Goal: Task Accomplishment & Management: Complete application form

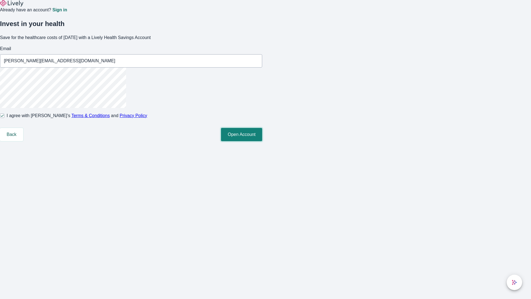
click at [262, 141] on button "Open Account" at bounding box center [241, 134] width 41 height 13
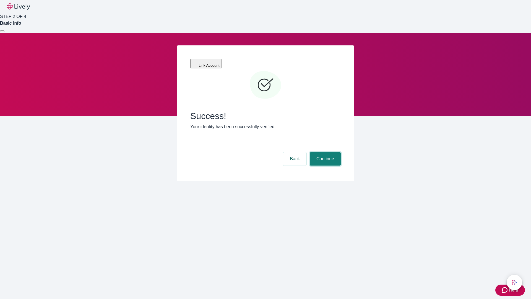
click at [324, 152] on button "Continue" at bounding box center [325, 158] width 31 height 13
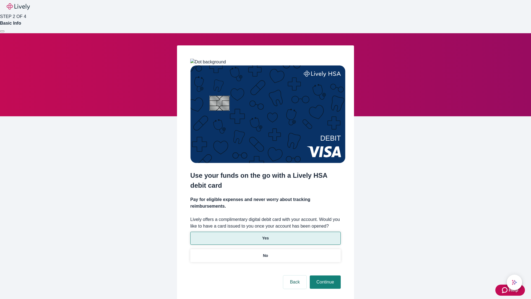
click at [265, 235] on p "Yes" at bounding box center [265, 238] width 7 height 6
click at [324, 275] on button "Continue" at bounding box center [325, 281] width 31 height 13
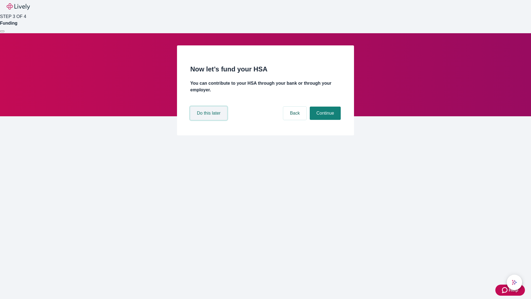
click at [209, 120] on button "Do this later" at bounding box center [208, 112] width 37 height 13
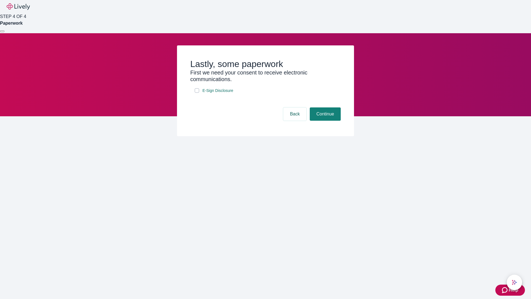
click at [197, 93] on input "E-Sign Disclosure" at bounding box center [197, 90] width 4 height 4
checkbox input "true"
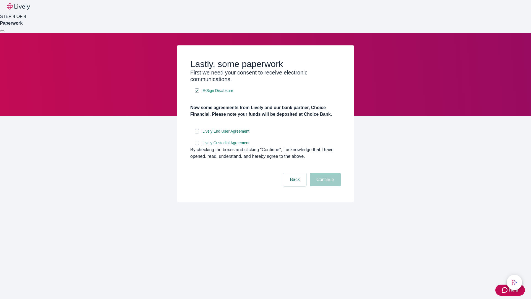
click at [197, 133] on input "Lively End User Agreement" at bounding box center [197, 131] width 4 height 4
checkbox input "true"
click at [197, 145] on input "Lively Custodial Agreement" at bounding box center [197, 143] width 4 height 4
checkbox input "true"
click at [324, 186] on button "Continue" at bounding box center [325, 179] width 31 height 13
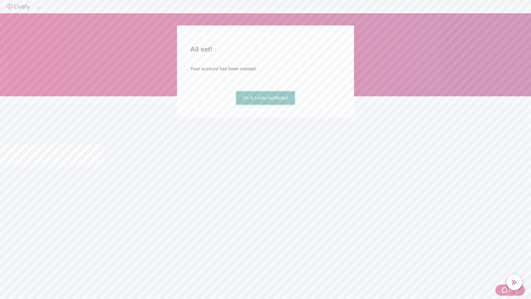
click at [265, 105] on link "Go to Lively dashboard" at bounding box center [265, 97] width 59 height 13
